Goal: Contribute content: Contribute content

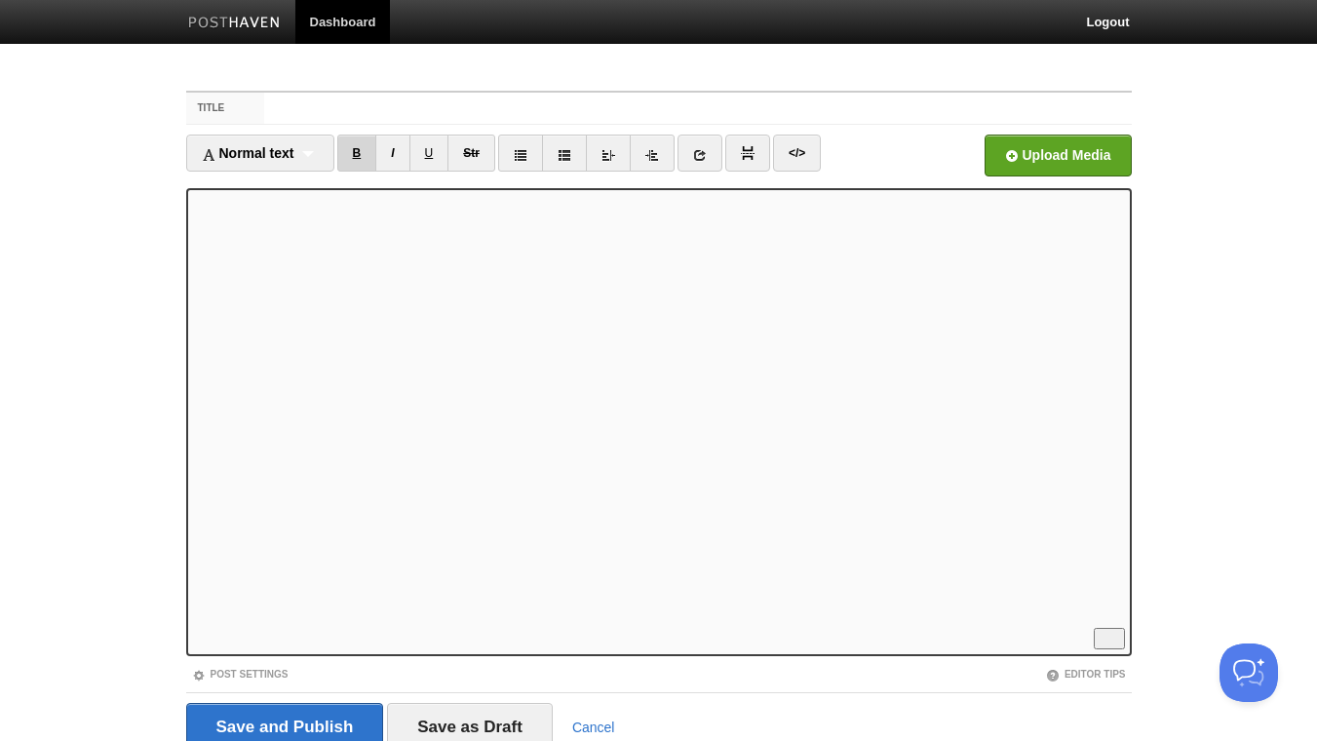
click at [360, 150] on link "B" at bounding box center [357, 152] width 40 height 37
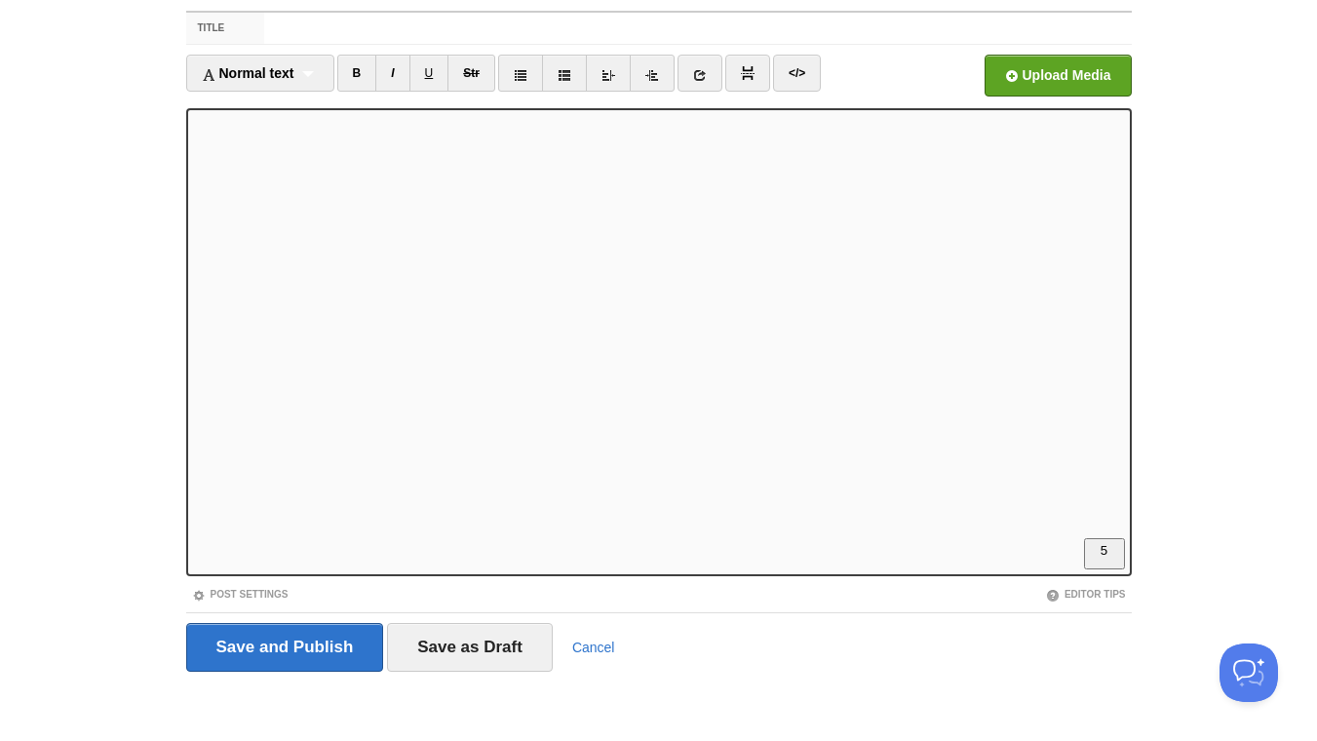
scroll to position [419, 0]
click at [361, 67] on link "B" at bounding box center [357, 73] width 40 height 37
drag, startPoint x: 361, startPoint y: 71, endPoint x: 376, endPoint y: 71, distance: 15.6
click at [362, 71] on link "B" at bounding box center [357, 73] width 40 height 37
click at [362, 68] on link "B" at bounding box center [357, 73] width 40 height 37
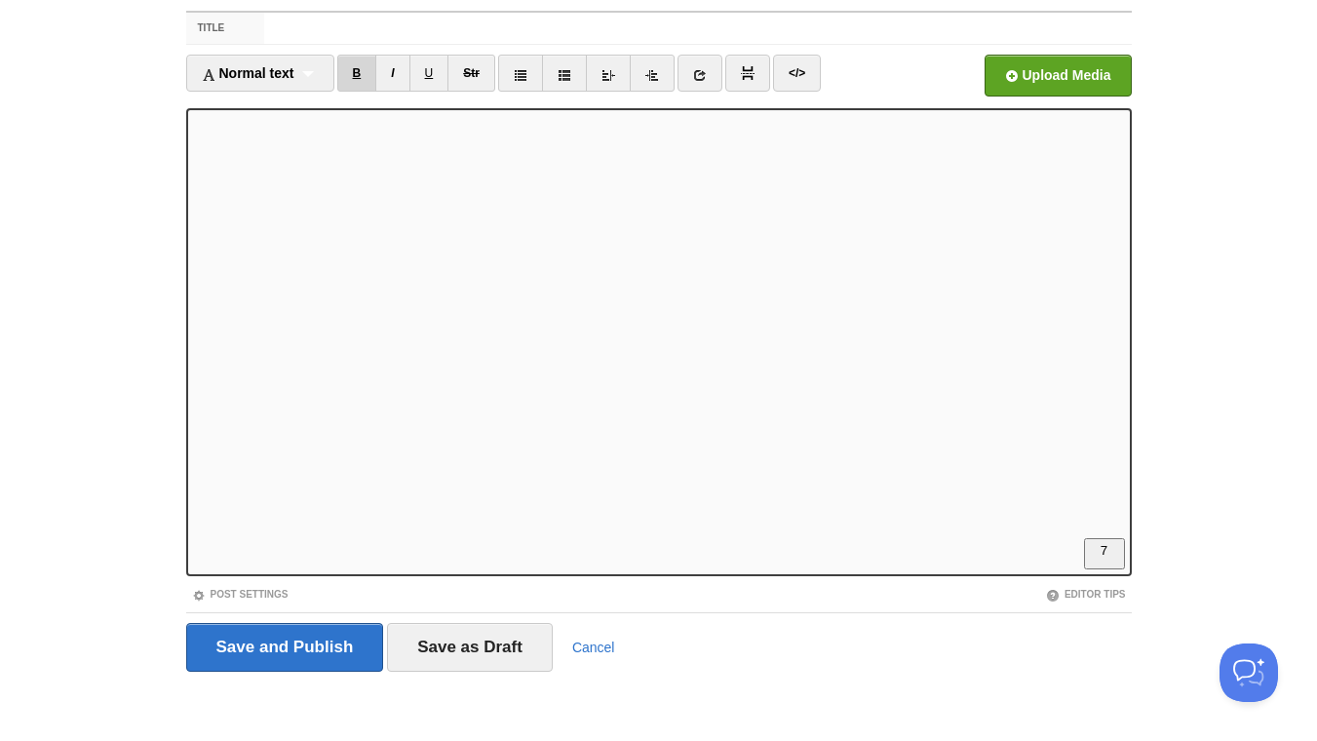
click at [358, 69] on link "B" at bounding box center [357, 73] width 40 height 37
click at [348, 76] on link "B" at bounding box center [357, 73] width 40 height 37
click at [392, 70] on link "I" at bounding box center [392, 73] width 34 height 37
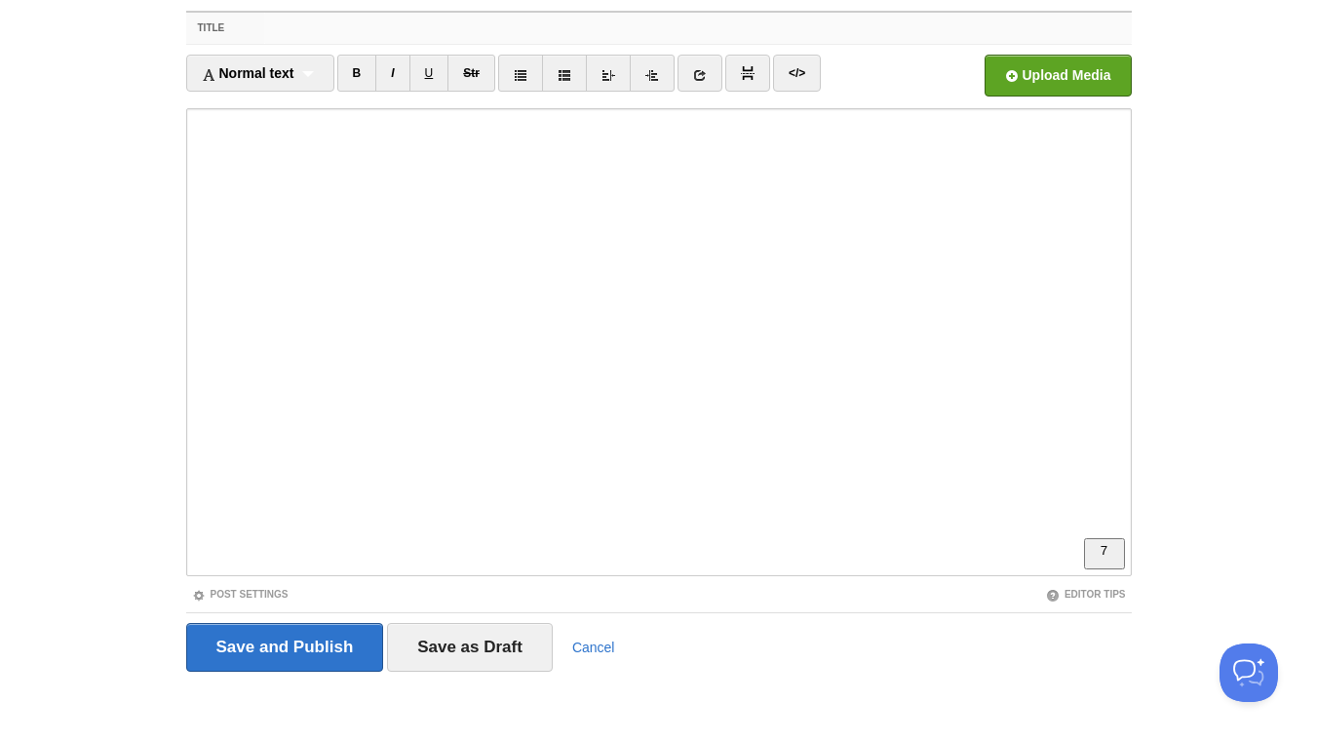
click at [339, 28] on input "Title" at bounding box center [697, 28] width 866 height 31
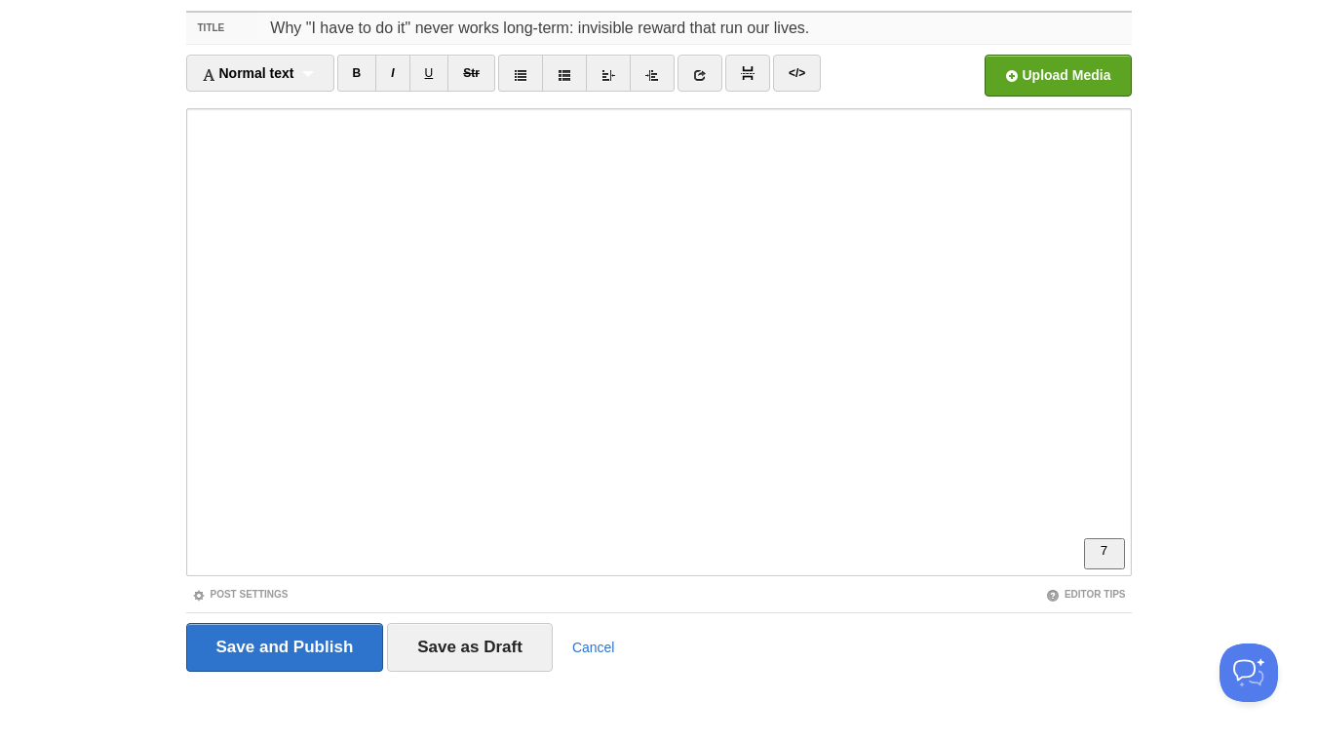
click at [683, 28] on input "Why "I have to do it" never works long-term: invisible reward that run our live…" at bounding box center [697, 28] width 866 height 31
drag, startPoint x: 812, startPoint y: 27, endPoint x: 730, endPoint y: 30, distance: 81.9
click at [730, 30] on input "Why "I have to do it" never works long-term: invisible rewards that run our liv…" at bounding box center [697, 28] width 866 height 31
drag, startPoint x: 865, startPoint y: 27, endPoint x: 796, endPoint y: 28, distance: 69.2
click at [796, 28] on input "Why "I have to do it" never works long-term: invisible rewards that keep you st…" at bounding box center [697, 28] width 866 height 31
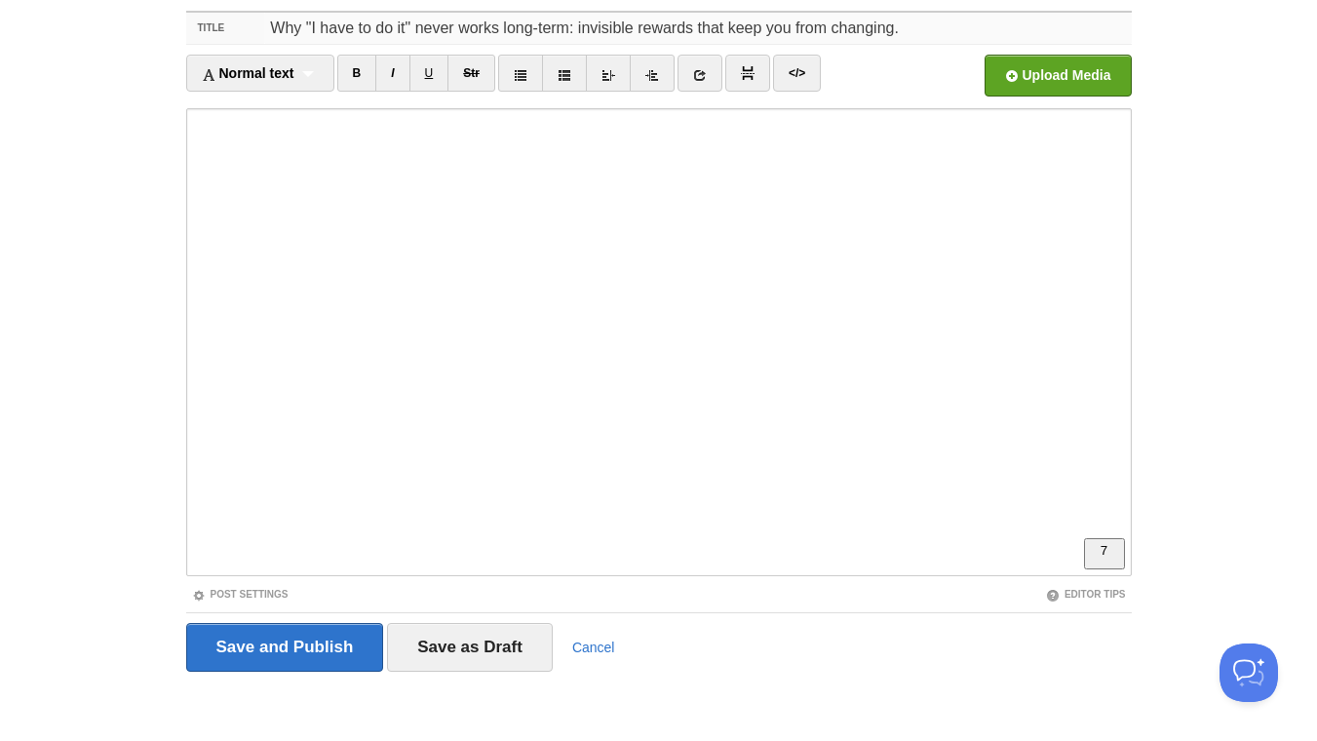
type input "Why "I have to do it" never works long-term: invisible rewards that keep you fr…"
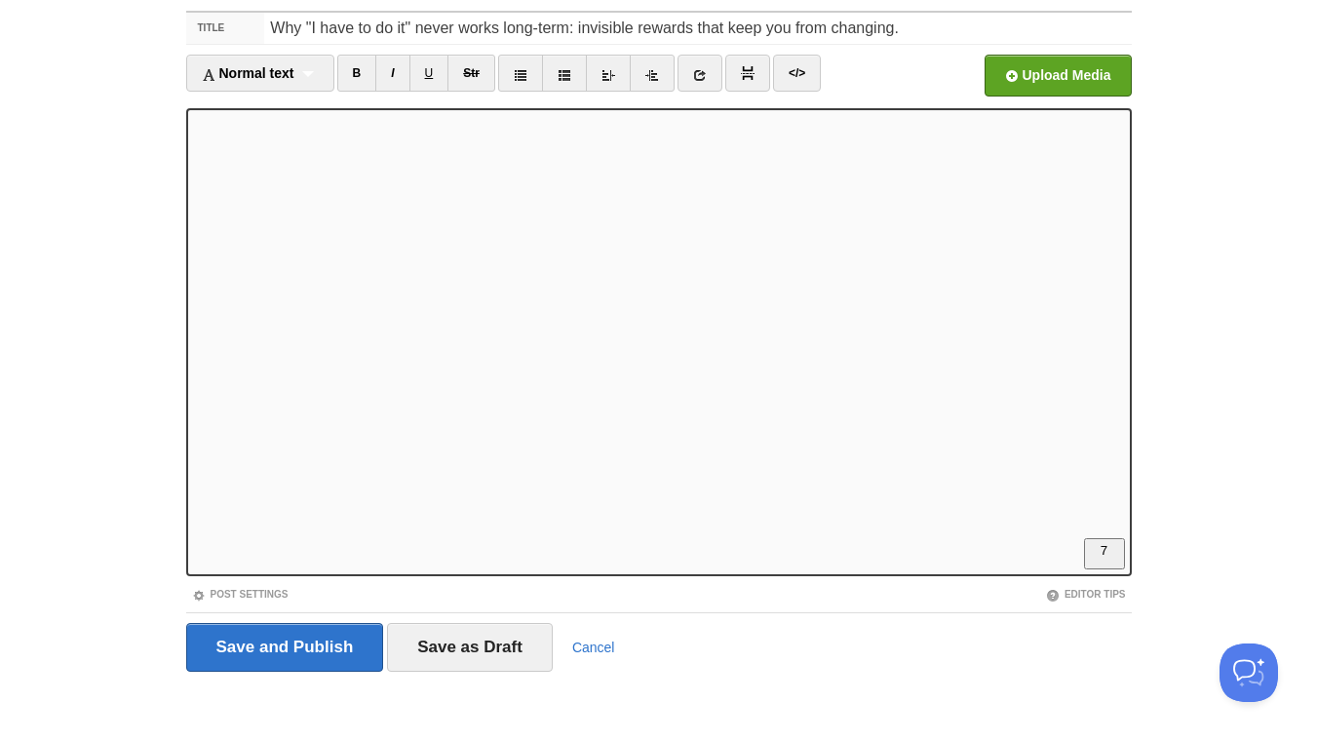
scroll to position [421, 0]
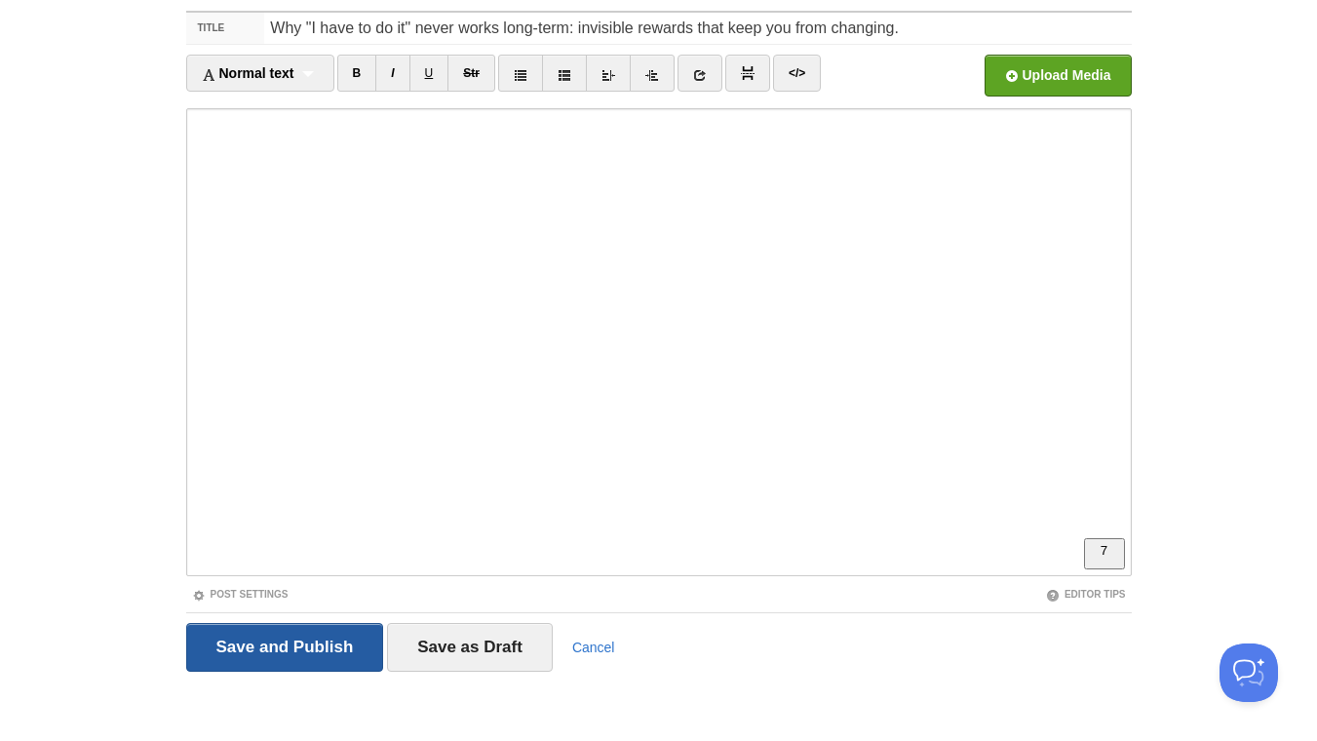
click at [310, 654] on input "Save and Publish" at bounding box center [285, 647] width 198 height 49
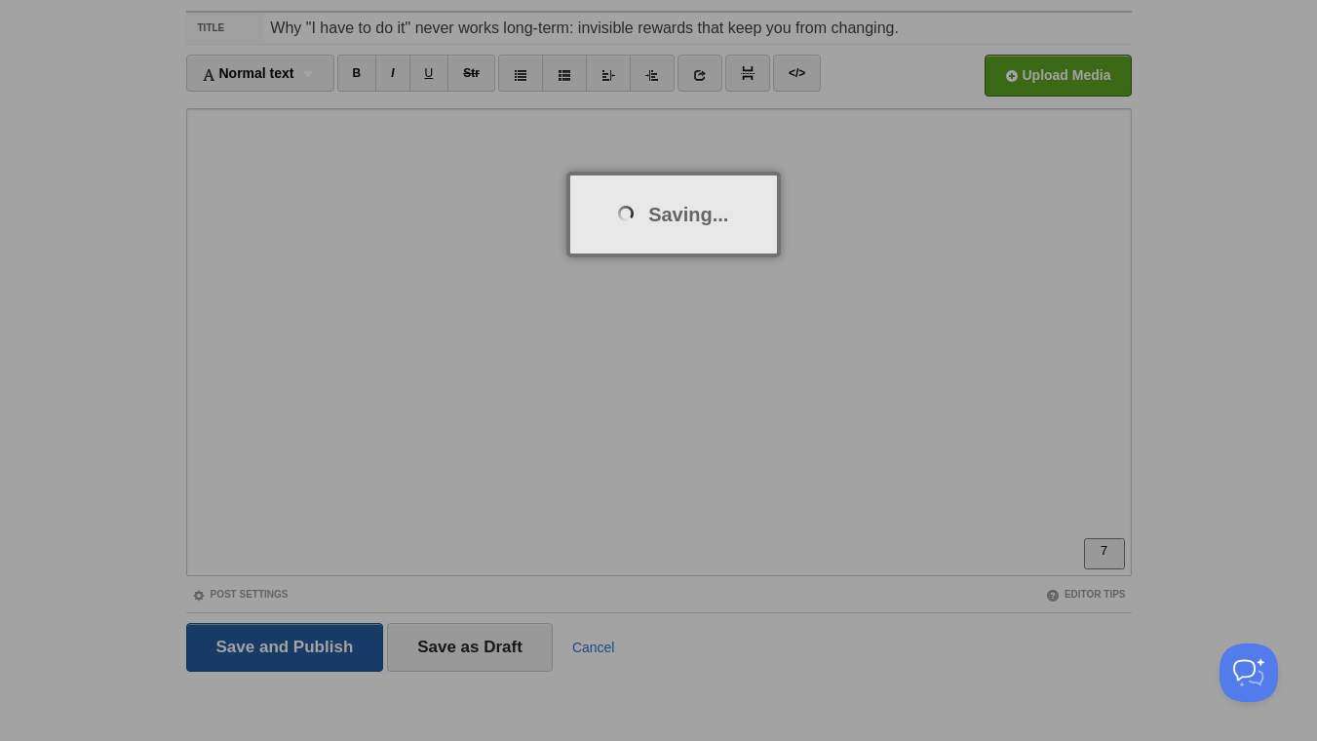
scroll to position [73, 0]
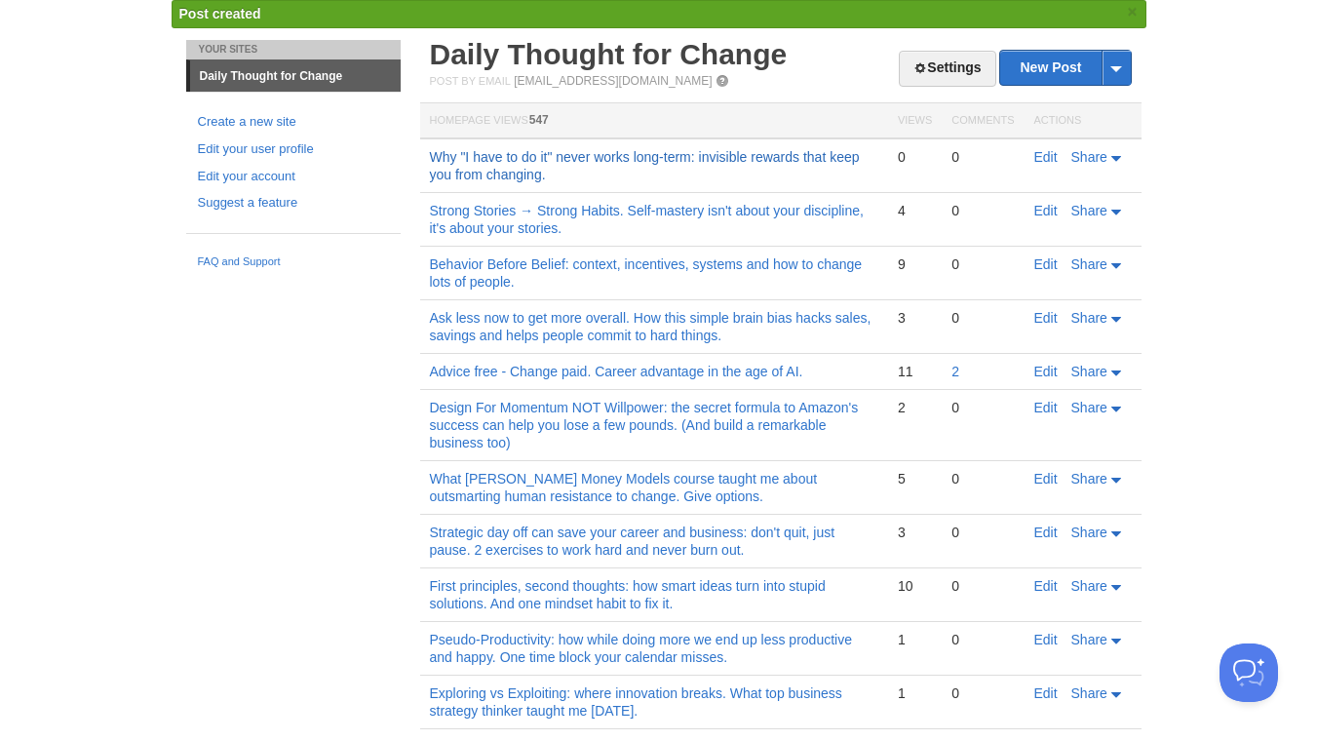
click at [670, 160] on link "Why "I have to do it" never works long-term: invisible rewards that keep you fr…" at bounding box center [645, 165] width 430 height 33
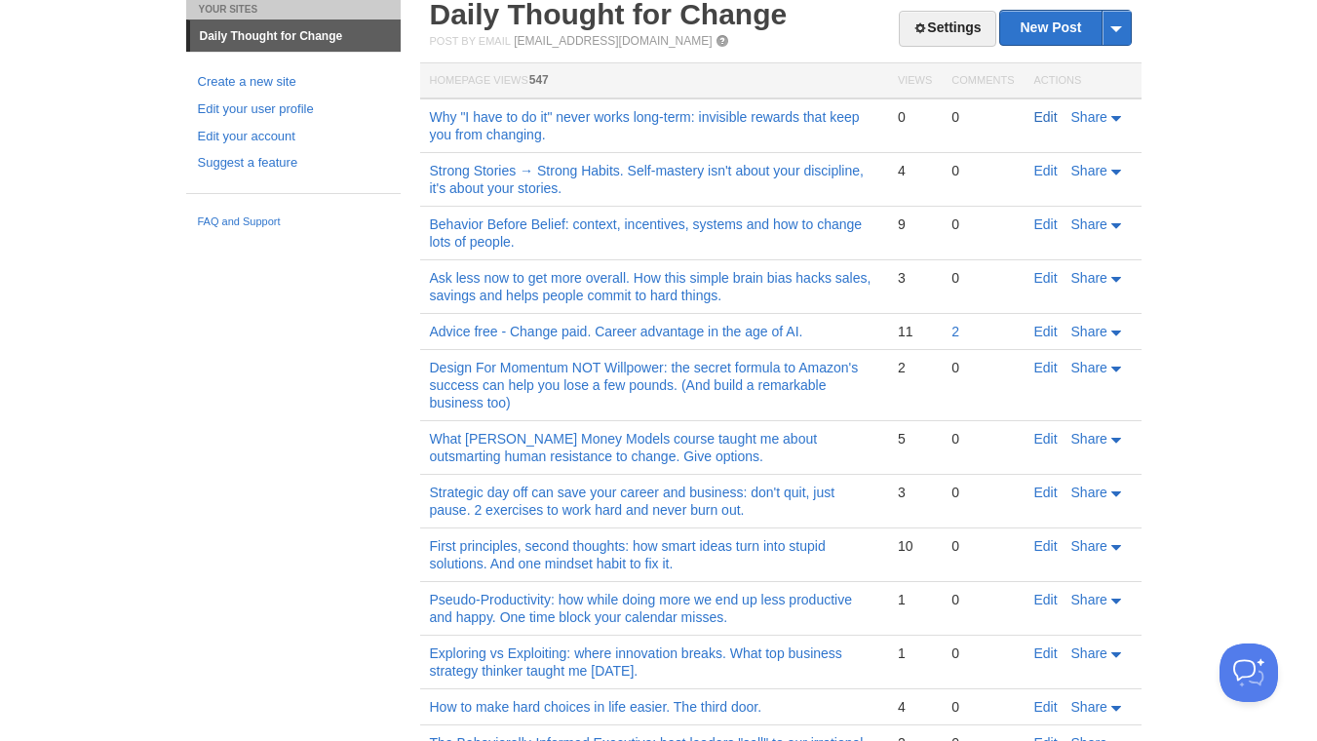
click at [1045, 116] on link "Edit" at bounding box center [1045, 117] width 23 height 16
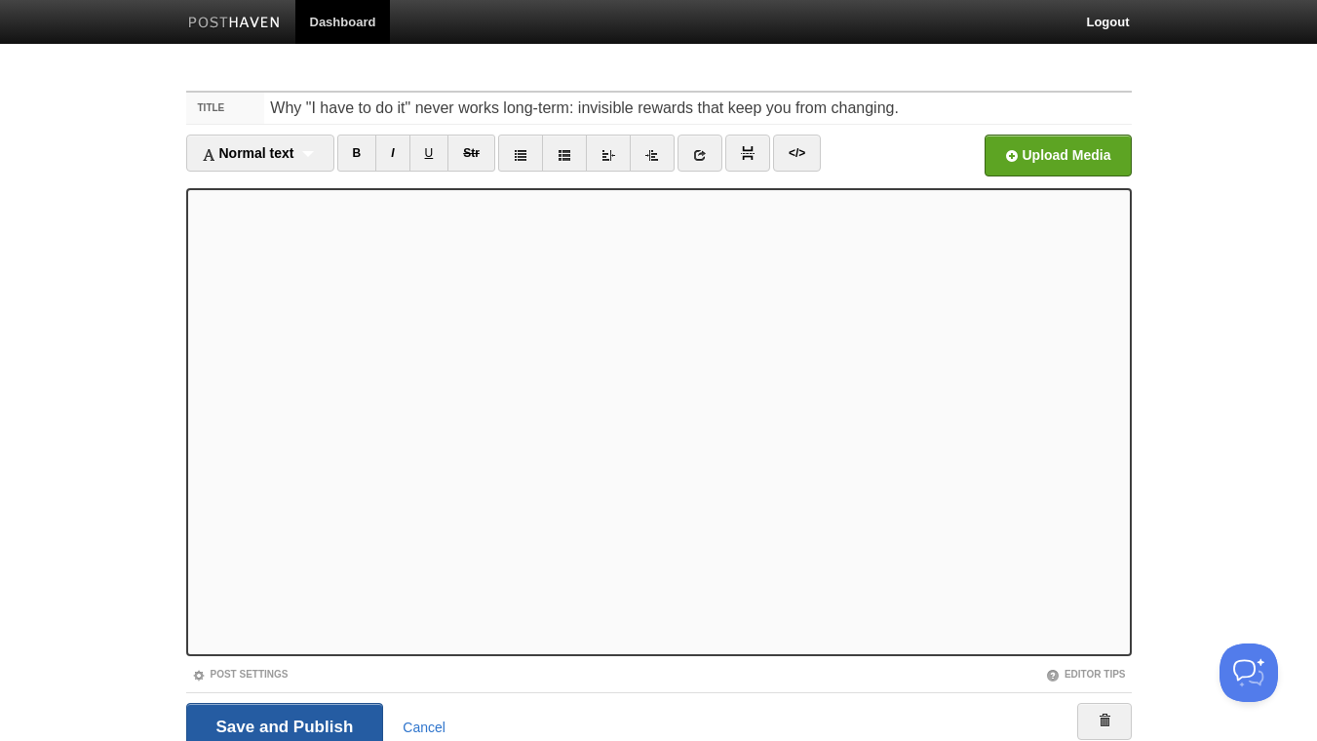
click at [279, 723] on input "Save and Publish" at bounding box center [285, 727] width 198 height 49
